Goal: Task Accomplishment & Management: Manage account settings

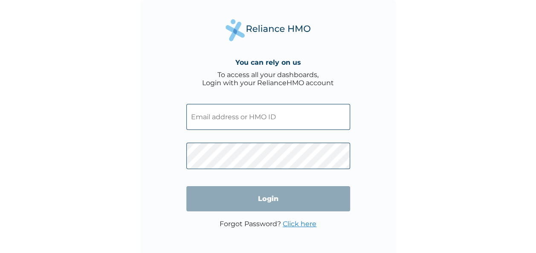
click at [280, 122] on input "text" at bounding box center [268, 117] width 164 height 26
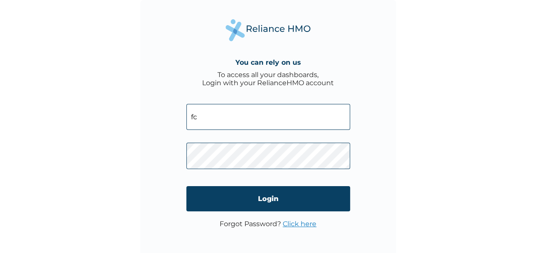
type input "f"
type input "FCL/10115/A"
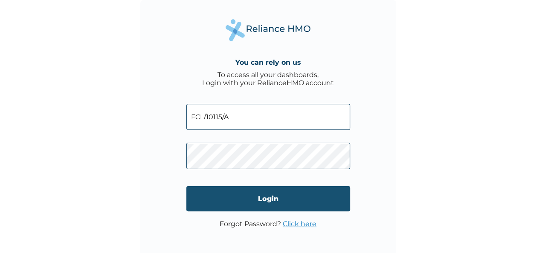
click at [315, 191] on input "Login" at bounding box center [268, 198] width 164 height 25
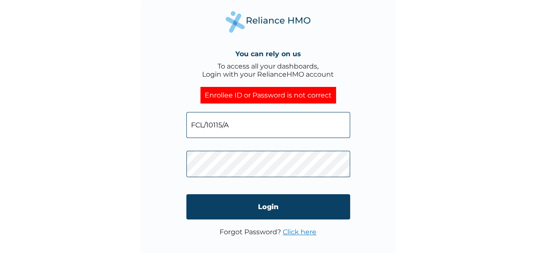
click at [389, 9] on div "You can rely on us To access all your dashboards, Login with your RelianceHMO a…" at bounding box center [268, 128] width 256 height 256
click at [252, 114] on input "FCL/10115/A" at bounding box center [268, 125] width 164 height 26
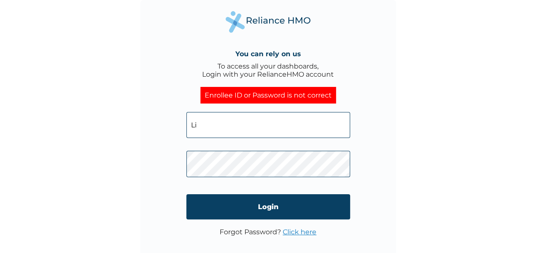
type input "L"
type input "linda.ekechi@fastcredit-ng.com"
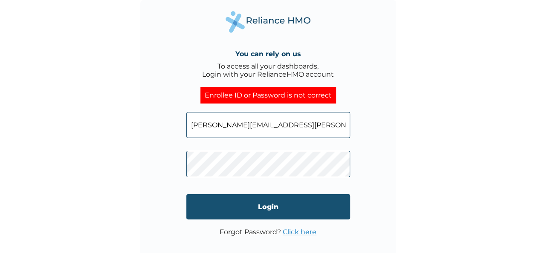
click at [307, 216] on input "Login" at bounding box center [268, 206] width 164 height 25
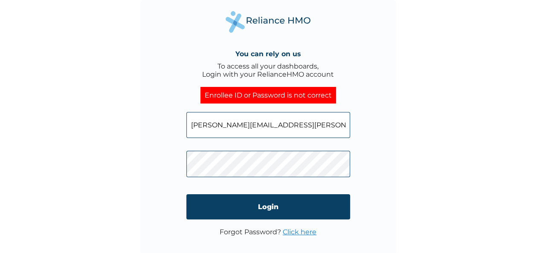
click at [305, 231] on link "Click here" at bounding box center [300, 232] width 34 height 8
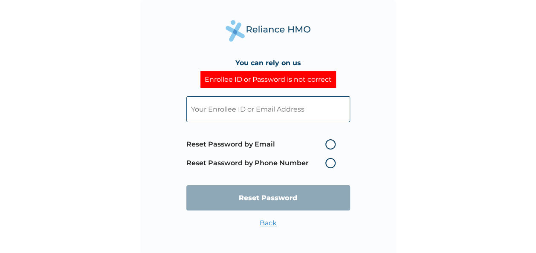
click at [330, 161] on label "Reset Password by Phone Number" at bounding box center [262, 163] width 153 height 10
click at [294, 109] on input "text" at bounding box center [268, 109] width 164 height 26
type input "[PERSON_NAME][EMAIL_ADDRESS][PERSON_NAME][DOMAIN_NAME]"
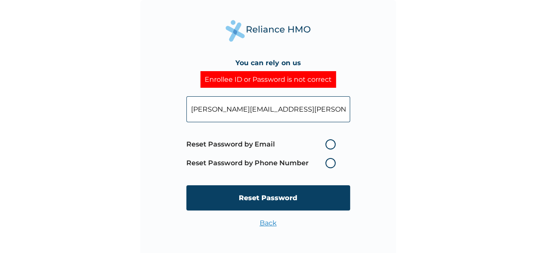
click at [330, 163] on label "Reset Password by Phone Number" at bounding box center [262, 163] width 153 height 10
click at [329, 142] on label "Reset Password by Email" at bounding box center [262, 144] width 153 height 10
click at [327, 142] on input "Reset Password by Email" at bounding box center [320, 145] width 14 height 14
radio input "true"
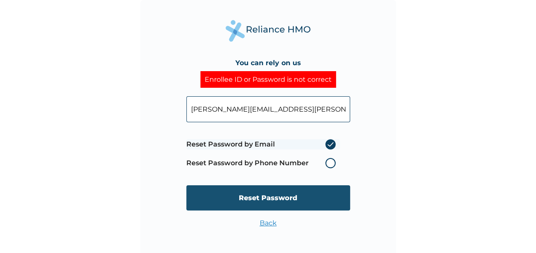
click at [293, 195] on input "Reset Password" at bounding box center [268, 197] width 164 height 25
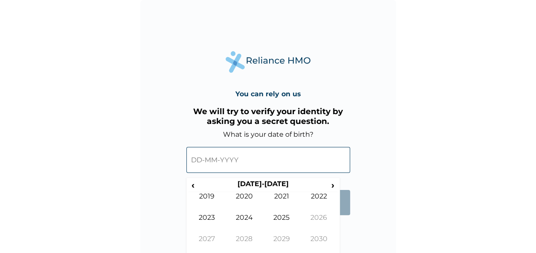
click at [250, 163] on input "text" at bounding box center [268, 160] width 164 height 26
drag, startPoint x: 250, startPoint y: 163, endPoint x: 203, endPoint y: 186, distance: 51.9
click at [203, 177] on div "‹ 2020-2029 › 2019 2020 2021 2022 2023 2024 2025 2026 2027 2028 2029 2030" at bounding box center [268, 158] width 164 height 39
click at [203, 186] on th "2020-2029" at bounding box center [262, 186] width 131 height 12
click at [194, 185] on span "‹" at bounding box center [192, 185] width 9 height 11
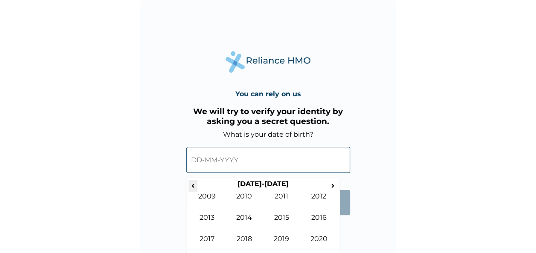
click at [194, 185] on span "‹" at bounding box center [192, 185] width 9 height 11
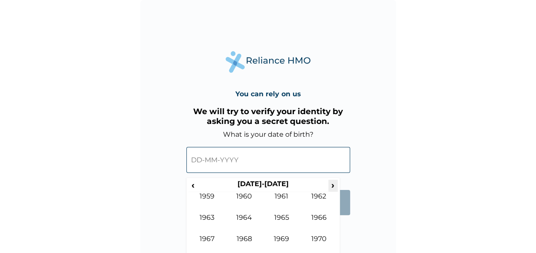
click at [331, 180] on span "›" at bounding box center [332, 185] width 9 height 11
click at [291, 200] on td "1991" at bounding box center [282, 202] width 38 height 21
click at [283, 215] on td "Jul" at bounding box center [282, 224] width 38 height 21
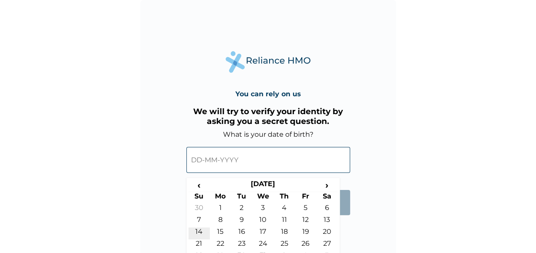
click at [200, 233] on td "14" at bounding box center [198, 234] width 21 height 12
type input "14-07-1991"
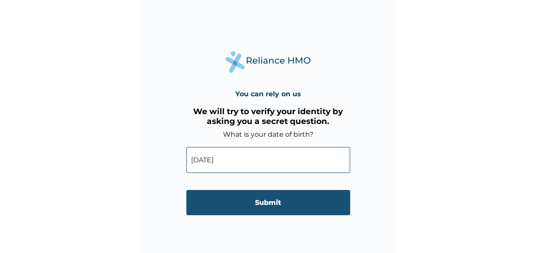
click at [251, 211] on input "Submit" at bounding box center [268, 202] width 164 height 25
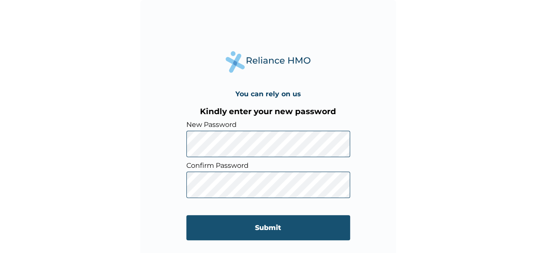
click at [232, 226] on input "Submit" at bounding box center [268, 227] width 164 height 25
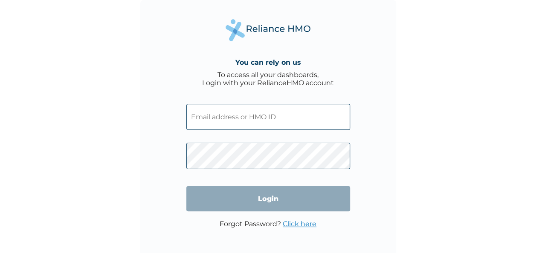
click at [286, 125] on input "text" at bounding box center [268, 117] width 164 height 26
type input "[PERSON_NAME][EMAIL_ADDRESS][PERSON_NAME][DOMAIN_NAME]"
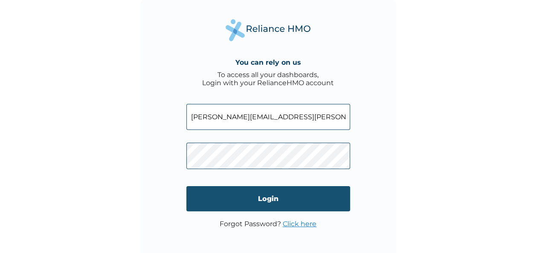
click at [272, 200] on input "Login" at bounding box center [268, 198] width 164 height 25
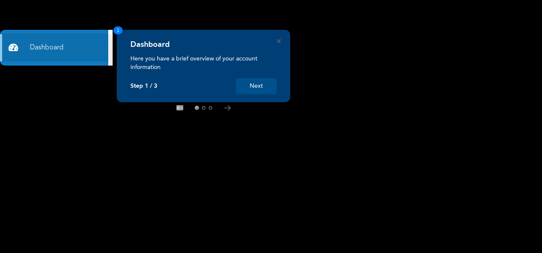
click at [258, 90] on button "Next" at bounding box center [256, 86] width 40 height 16
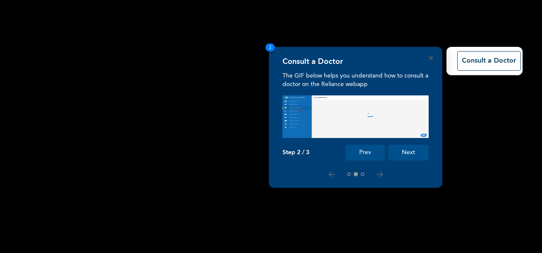
click at [407, 146] on button "Next" at bounding box center [408, 153] width 40 height 16
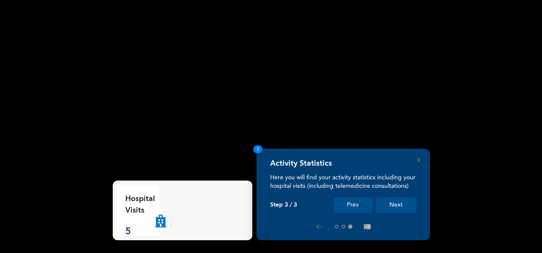
click at [394, 206] on button "Next" at bounding box center [396, 205] width 40 height 16
click at [391, 198] on button "Next" at bounding box center [396, 205] width 40 height 16
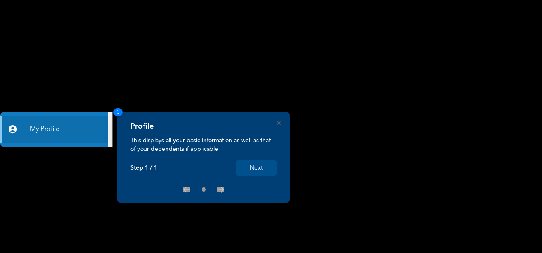
click at [260, 161] on button "Next" at bounding box center [256, 168] width 40 height 16
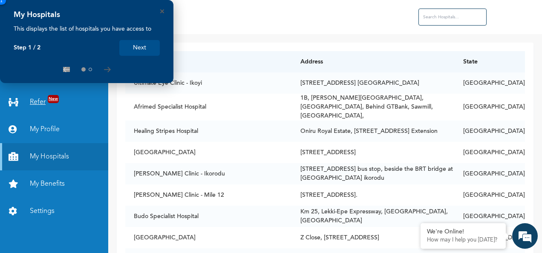
click at [70, 93] on link "Refer New" at bounding box center [54, 102] width 108 height 27
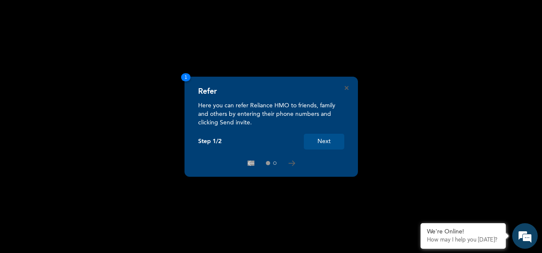
click at [349, 86] on div "Refer Here you can refer Reliance HMO to friends, family and others by entering…" at bounding box center [272, 127] width 174 height 100
click at [347, 87] on icon "Close" at bounding box center [347, 88] width 4 height 4
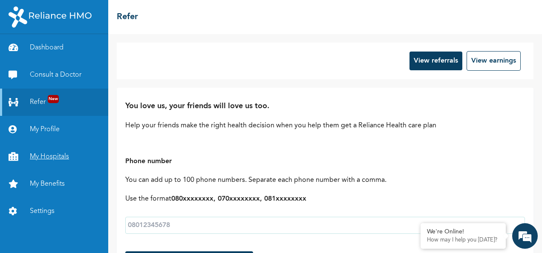
click at [65, 157] on link "My Hospitals" at bounding box center [54, 156] width 108 height 27
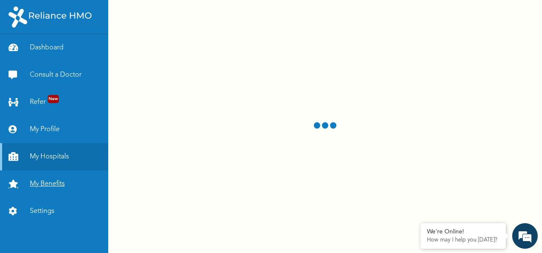
click at [51, 189] on link "My Benefits" at bounding box center [54, 184] width 108 height 27
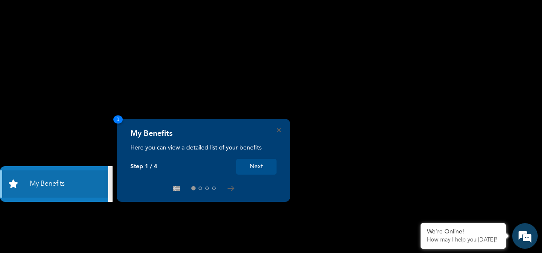
click at [255, 159] on button "Next" at bounding box center [256, 167] width 40 height 16
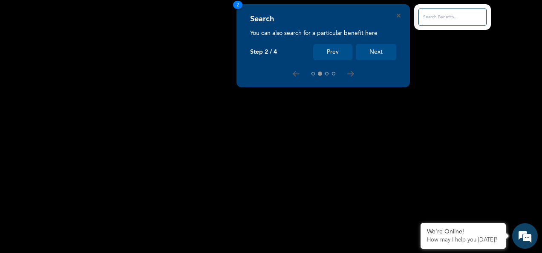
click at [375, 48] on button "Next" at bounding box center [376, 52] width 40 height 16
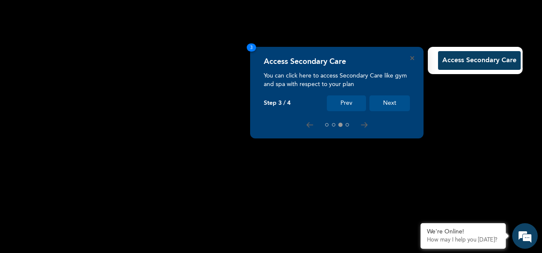
click at [385, 103] on button "Next" at bounding box center [390, 103] width 40 height 16
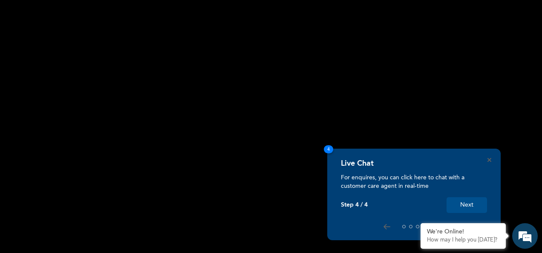
click at [469, 208] on button "Next" at bounding box center [467, 205] width 40 height 16
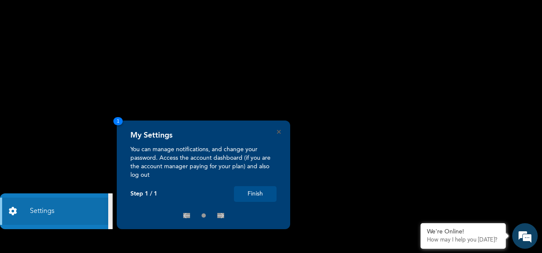
drag, startPoint x: 257, startPoint y: 203, endPoint x: 260, endPoint y: 195, distance: 8.6
click at [260, 195] on div "My Settings You can manage notifications, and change your password. Access the …" at bounding box center [204, 175] width 174 height 109
click at [260, 195] on button "Finish" at bounding box center [255, 194] width 43 height 16
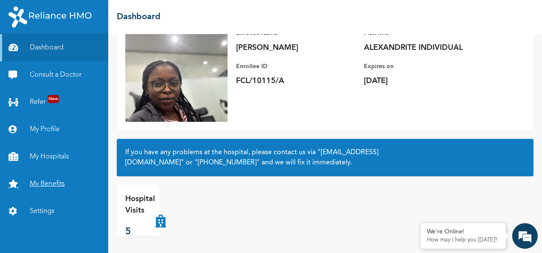
click at [50, 180] on link "My Benefits" at bounding box center [54, 184] width 108 height 27
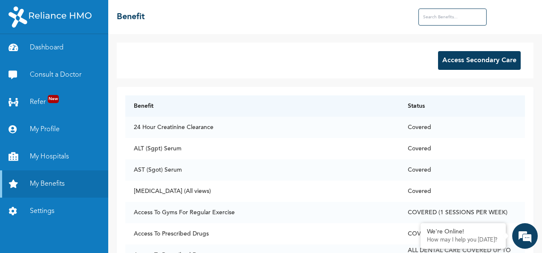
click at [438, 57] on button "Access Secondary Care" at bounding box center [479, 60] width 83 height 19
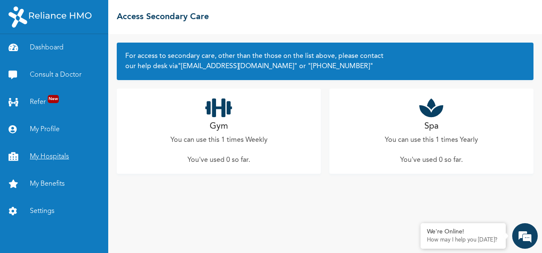
click at [58, 156] on link "My Hospitals" at bounding box center [54, 156] width 108 height 27
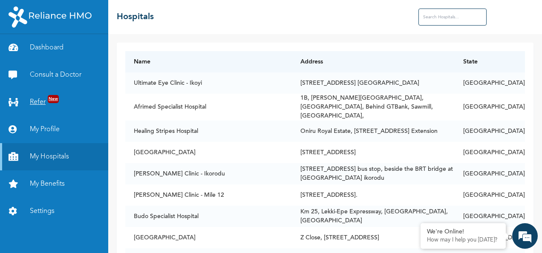
click at [56, 102] on span "New" at bounding box center [53, 99] width 11 height 8
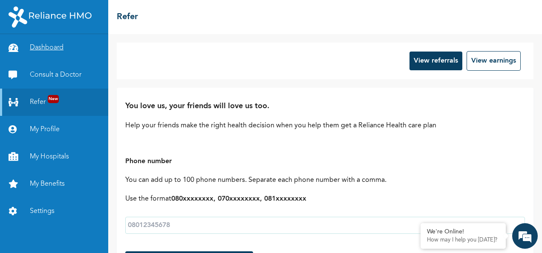
click at [50, 47] on link "Dashboard" at bounding box center [54, 47] width 108 height 27
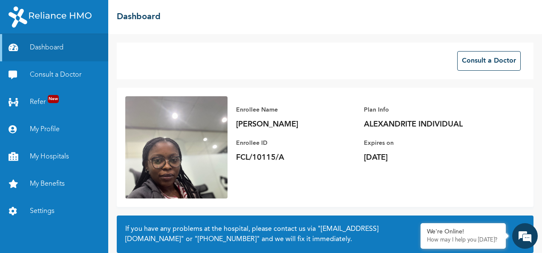
click at [217, 170] on img at bounding box center [176, 147] width 102 height 102
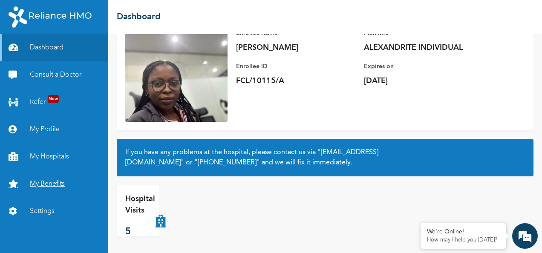
click at [54, 178] on link "My Benefits" at bounding box center [54, 184] width 108 height 27
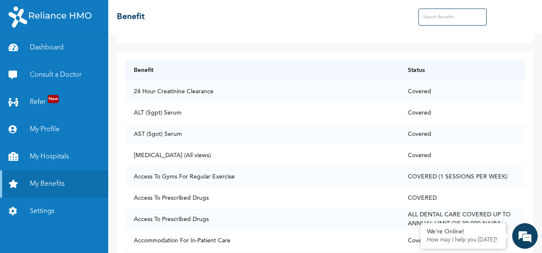
scroll to position [35, 0]
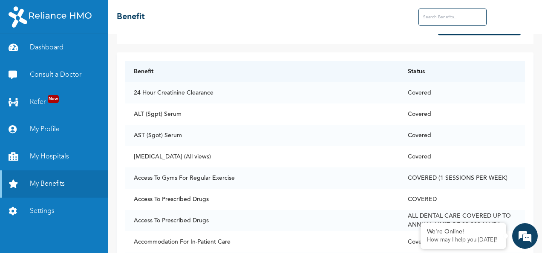
click at [31, 153] on link "My Hospitals" at bounding box center [54, 156] width 108 height 27
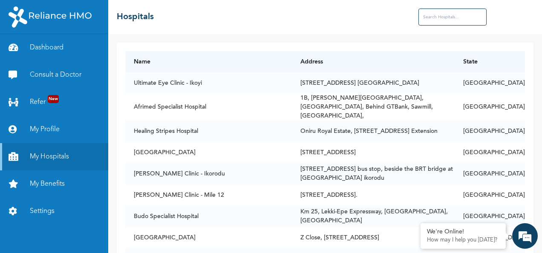
click at [449, 21] on input "text" at bounding box center [453, 17] width 68 height 17
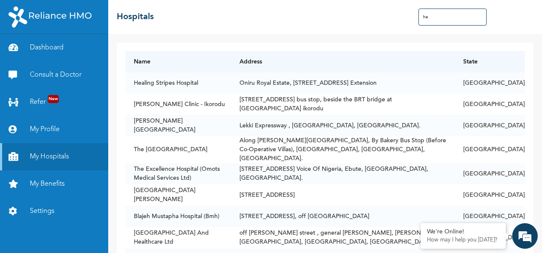
type input "h"
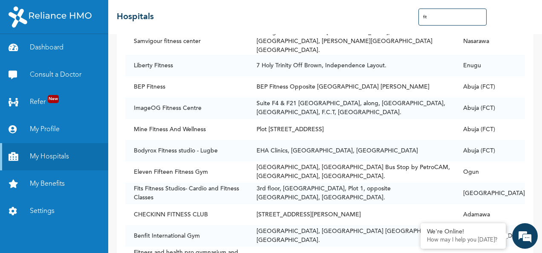
scroll to position [2211, 0]
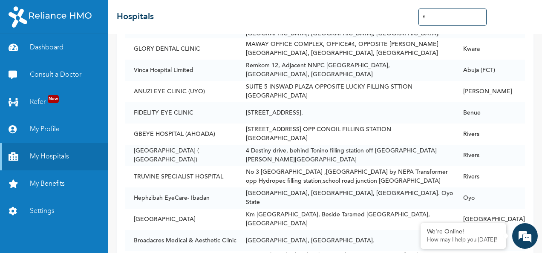
type input "f"
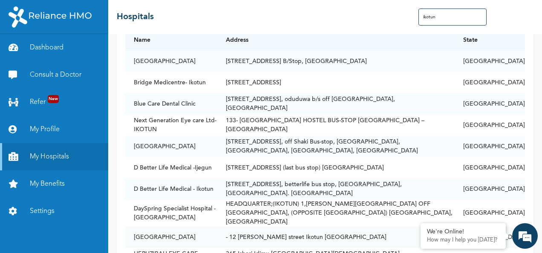
scroll to position [0, 0]
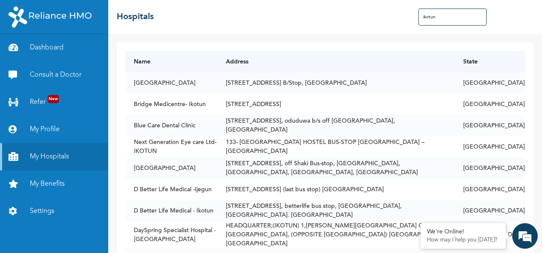
type input "ikotun"
click at [54, 46] on link "Dashboard" at bounding box center [54, 47] width 108 height 27
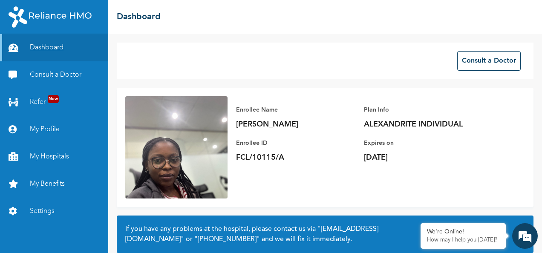
click at [54, 46] on link "Dashboard" at bounding box center [54, 47] width 108 height 27
